Goal: Task Accomplishment & Management: Manage account settings

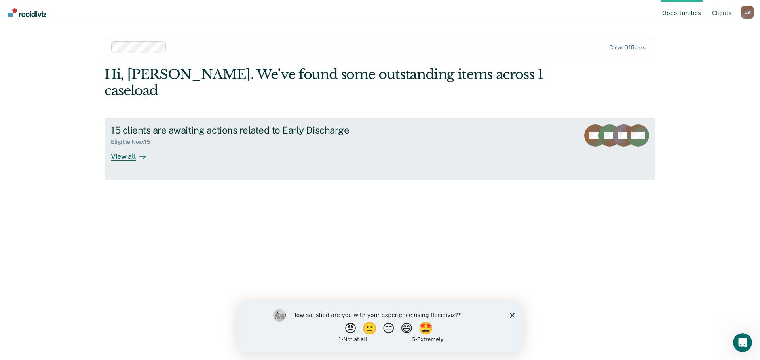
click at [124, 146] on div "View all" at bounding box center [133, 153] width 44 height 15
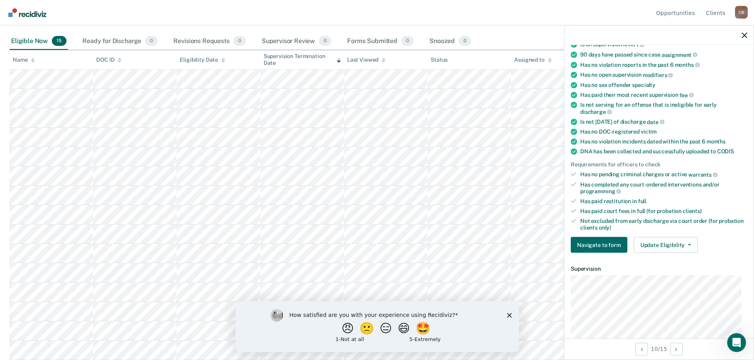
scroll to position [79, 0]
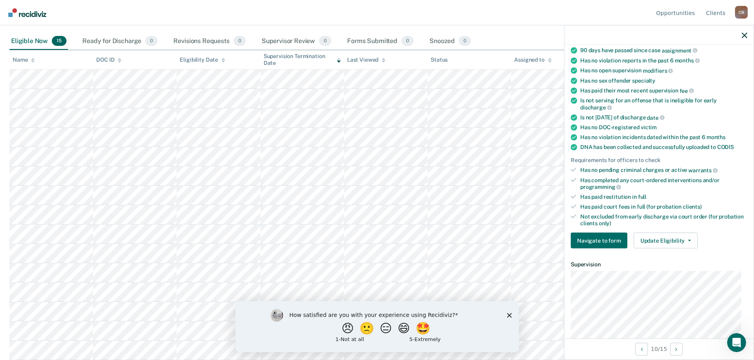
click at [510, 314] on polygon "Close survey" at bounding box center [508, 315] width 5 height 5
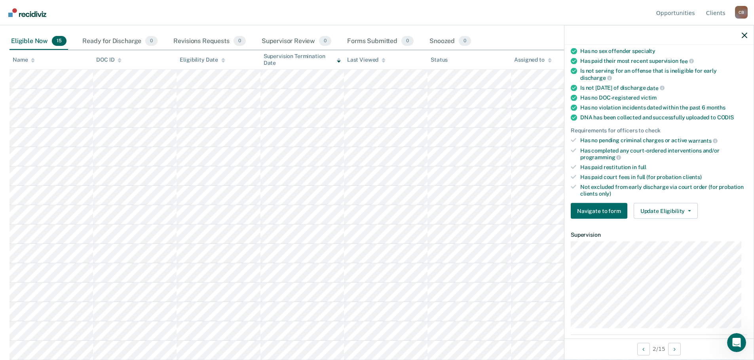
scroll to position [108, 0]
click at [685, 208] on button "Update Eligibility" at bounding box center [665, 212] width 64 height 16
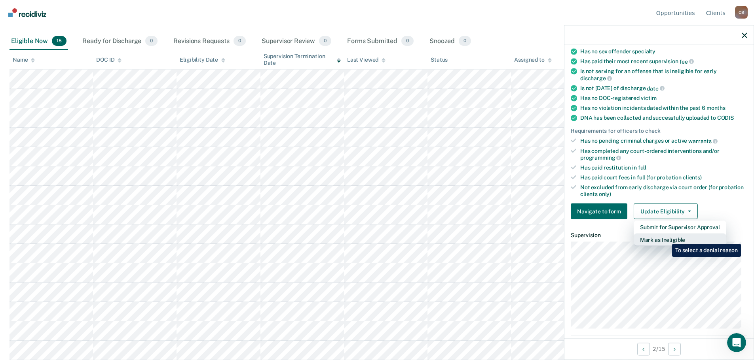
click at [666, 238] on button "Mark as Ineligible" at bounding box center [679, 240] width 93 height 13
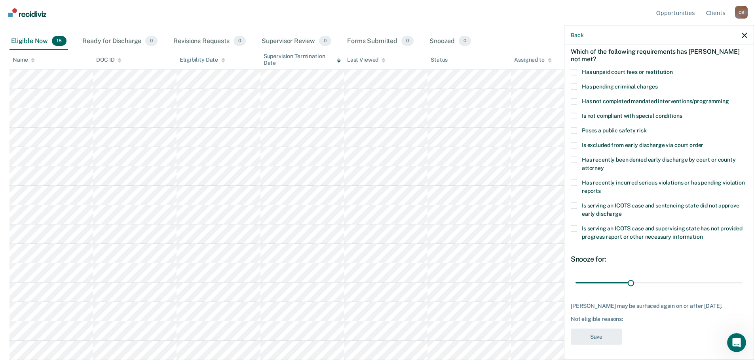
click at [577, 71] on label "Has unpaid court fees or restitution" at bounding box center [659, 73] width 176 height 8
click at [673, 69] on input "Has unpaid court fees or restitution" at bounding box center [673, 69] width 0 height 0
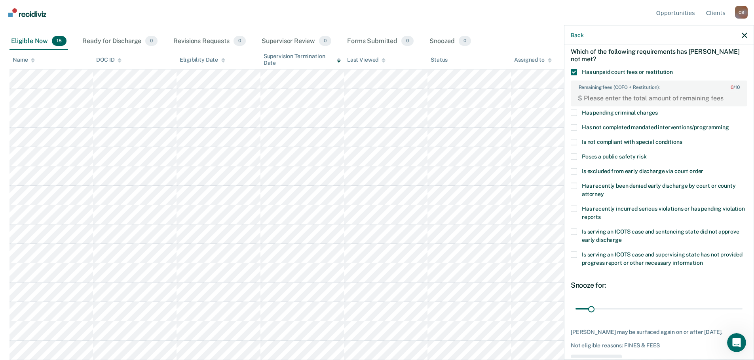
click at [576, 125] on span at bounding box center [574, 128] width 6 height 6
click at [729, 125] on input "Has not completed mandated interventions/programming" at bounding box center [729, 125] width 0 height 0
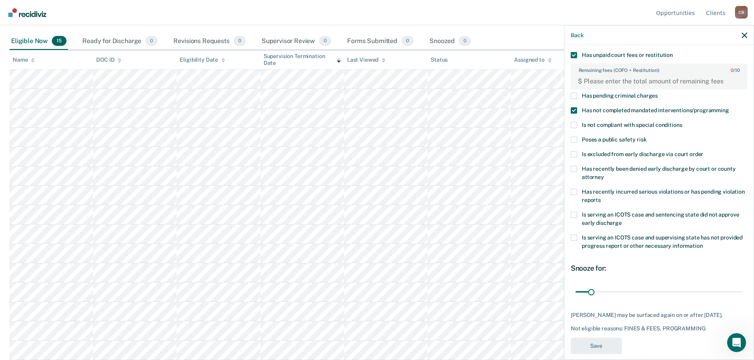
scroll to position [63, 0]
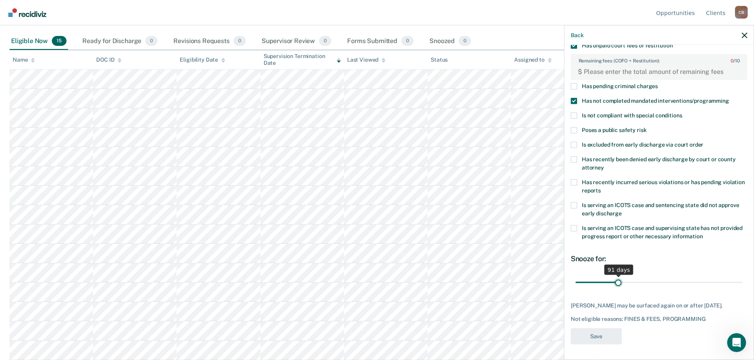
drag, startPoint x: 592, startPoint y: 283, endPoint x: 617, endPoint y: 293, distance: 26.7
click at [617, 290] on input "range" at bounding box center [658, 283] width 167 height 14
drag, startPoint x: 615, startPoint y: 285, endPoint x: 622, endPoint y: 282, distance: 7.3
click at [622, 282] on input "range" at bounding box center [658, 283] width 167 height 14
type input "100"
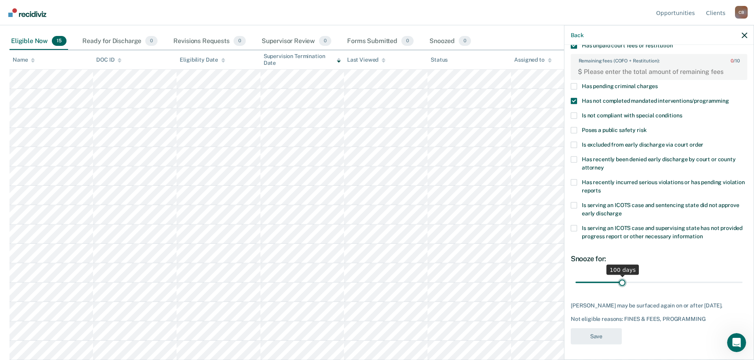
click at [620, 282] on input "range" at bounding box center [658, 283] width 167 height 14
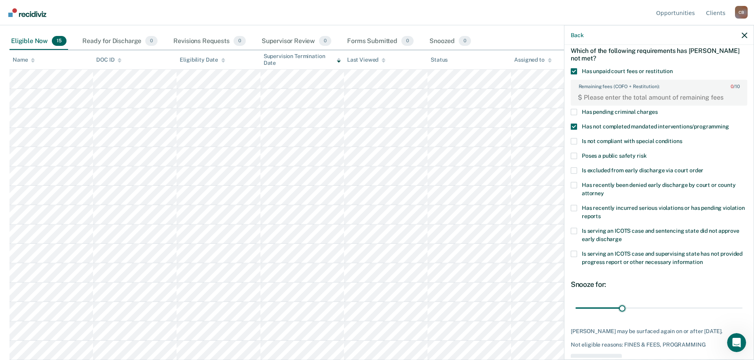
scroll to position [23, 0]
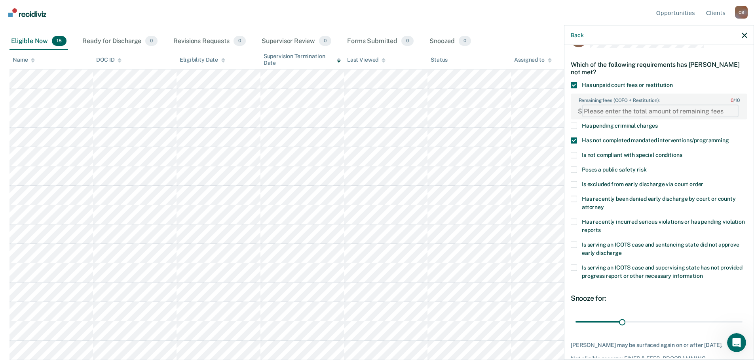
click at [645, 107] on FEESReasonInput "Remaining fees (COFO + Restitution): 0 / 10" at bounding box center [660, 111] width 156 height 13
type FEESReasonInput "1"
click at [728, 108] on FEESReasonInput "1" at bounding box center [660, 111] width 156 height 13
drag, startPoint x: 594, startPoint y: 113, endPoint x: 568, endPoint y: 112, distance: 26.1
click at [582, 113] on FEESReasonInput "1" at bounding box center [660, 111] width 156 height 13
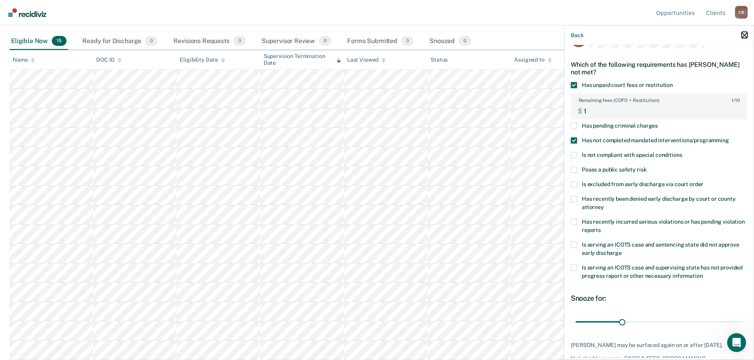
click at [745, 33] on icon "button" at bounding box center [744, 35] width 6 height 6
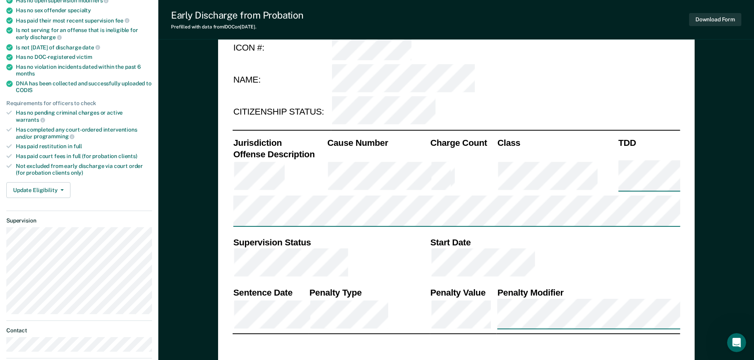
scroll to position [79, 0]
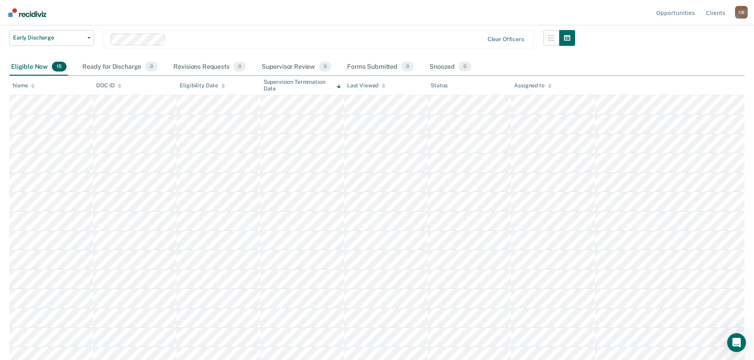
scroll to position [40, 0]
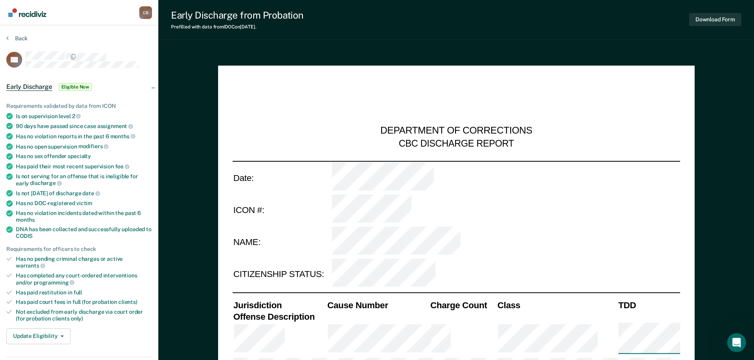
type textarea "x"
click at [8, 38] on icon at bounding box center [7, 38] width 2 height 6
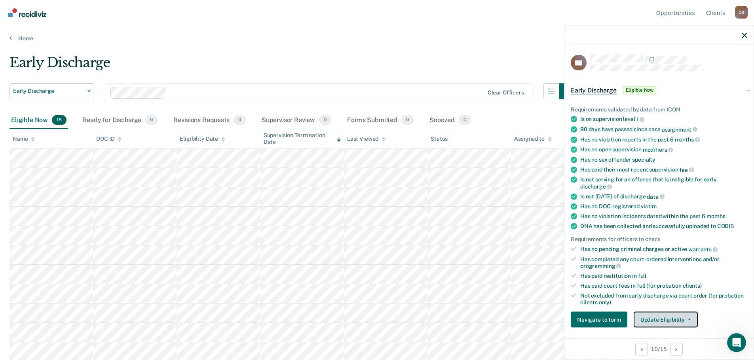
click at [688, 319] on icon "button" at bounding box center [689, 320] width 3 height 2
click at [428, 18] on nav "Opportunities Client s [PERSON_NAME] Profile How it works Log Out" at bounding box center [376, 12] width 741 height 25
click at [421, 53] on main "Early Discharge Early Discharge Early Discharge Clear officers Eligible Now 15 …" at bounding box center [377, 200] width 754 height 316
click at [184, 44] on main "Early Discharge Early Discharge Early Discharge Clear officers Eligible Now 15 …" at bounding box center [377, 200] width 754 height 316
click at [85, 89] on button "Early Discharge" at bounding box center [51, 91] width 85 height 16
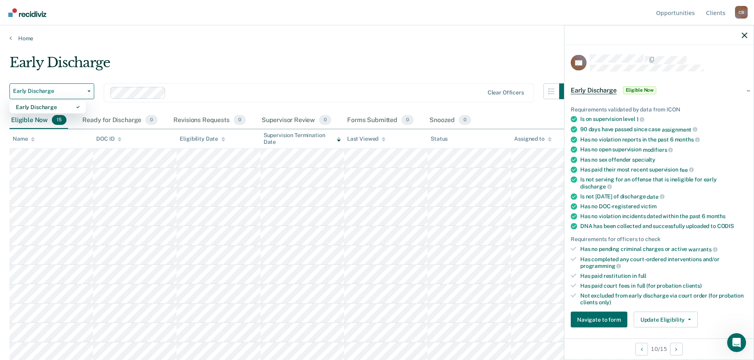
click at [108, 53] on main "Early Discharge Early Discharge Early Discharge Clear officers Eligible Now 15 …" at bounding box center [377, 200] width 754 height 316
click at [21, 35] on link "Home" at bounding box center [376, 38] width 735 height 7
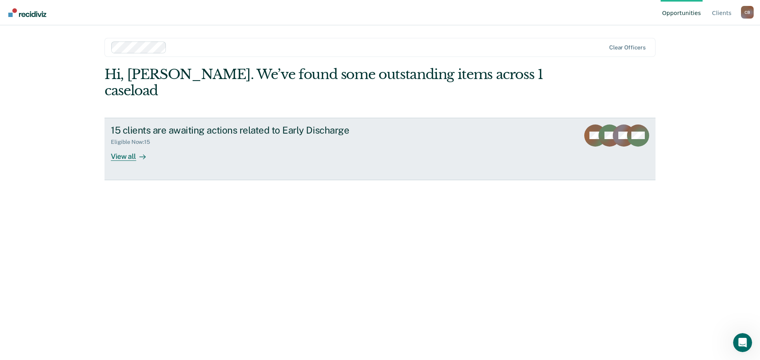
click at [121, 146] on div "View all" at bounding box center [133, 153] width 44 height 15
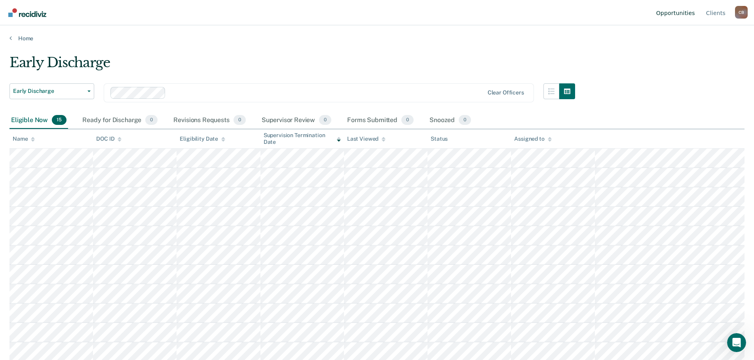
click at [676, 11] on link "Opportunities" at bounding box center [675, 12] width 42 height 25
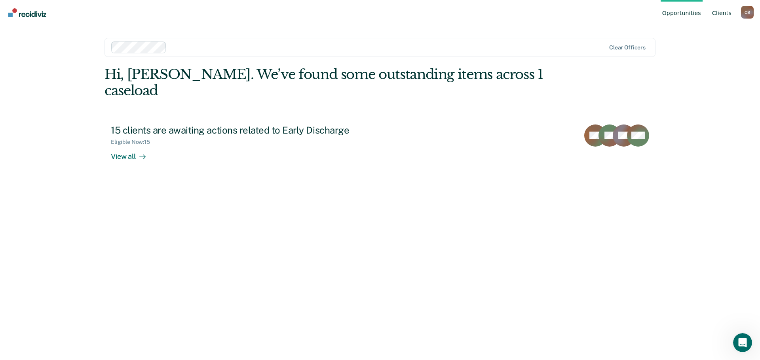
click at [724, 10] on link "Client s" at bounding box center [721, 12] width 23 height 25
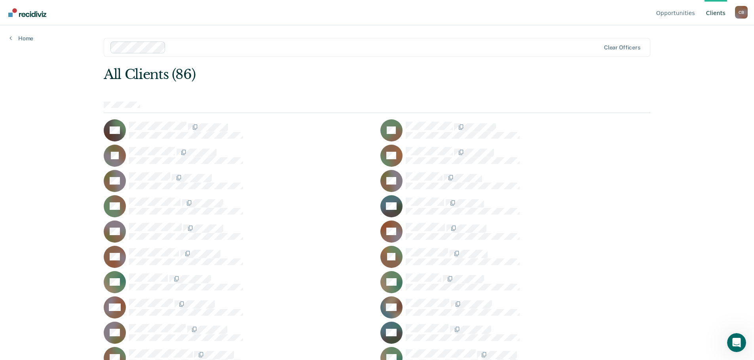
click at [24, 42] on div "Opportunities Client s Chelsea [PERSON_NAME] Profile How it works Log Out Home …" at bounding box center [377, 180] width 754 height 360
click at [24, 39] on link "Home" at bounding box center [21, 38] width 24 height 7
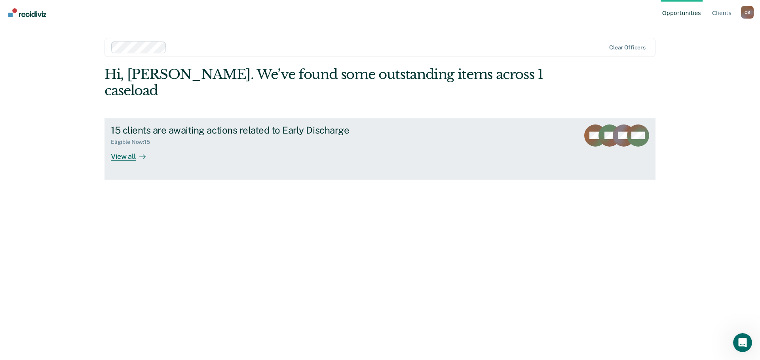
click at [135, 146] on div "View all" at bounding box center [133, 153] width 44 height 15
